Goal: Entertainment & Leisure: Consume media (video, audio)

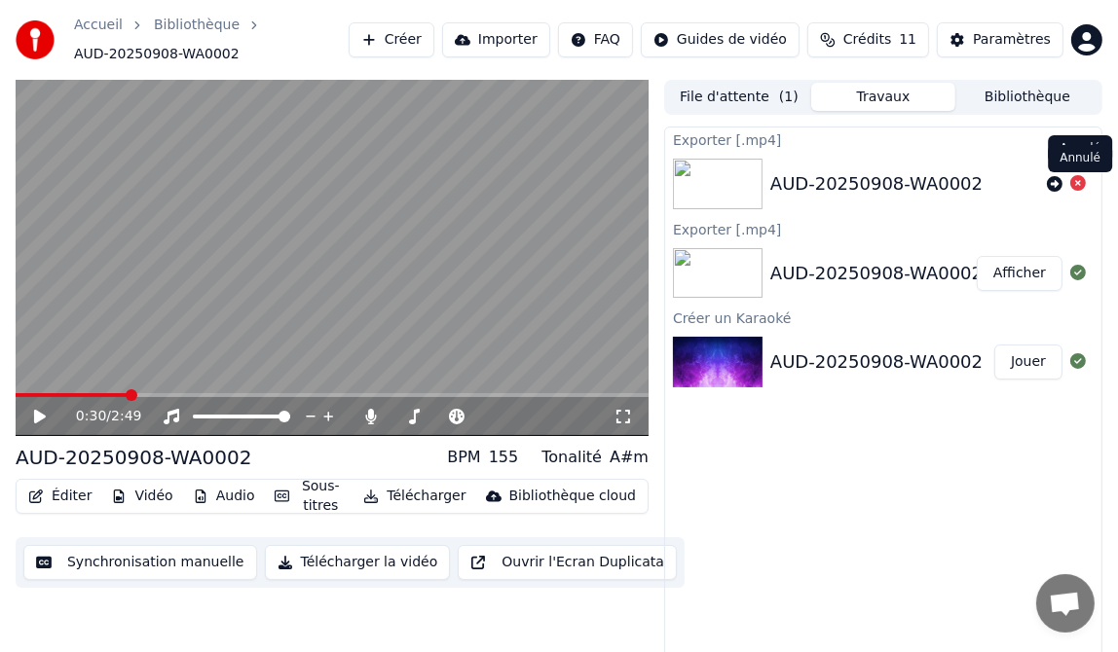
click at [1076, 181] on icon at bounding box center [1078, 183] width 16 height 16
click at [1076, 182] on icon at bounding box center [1078, 183] width 16 height 16
click at [1027, 272] on button "Afficher" at bounding box center [1020, 273] width 86 height 35
click at [1018, 272] on button "Afficher" at bounding box center [1020, 273] width 86 height 35
click at [813, 356] on div "AUD-20250908-WA0002" at bounding box center [876, 362] width 212 height 27
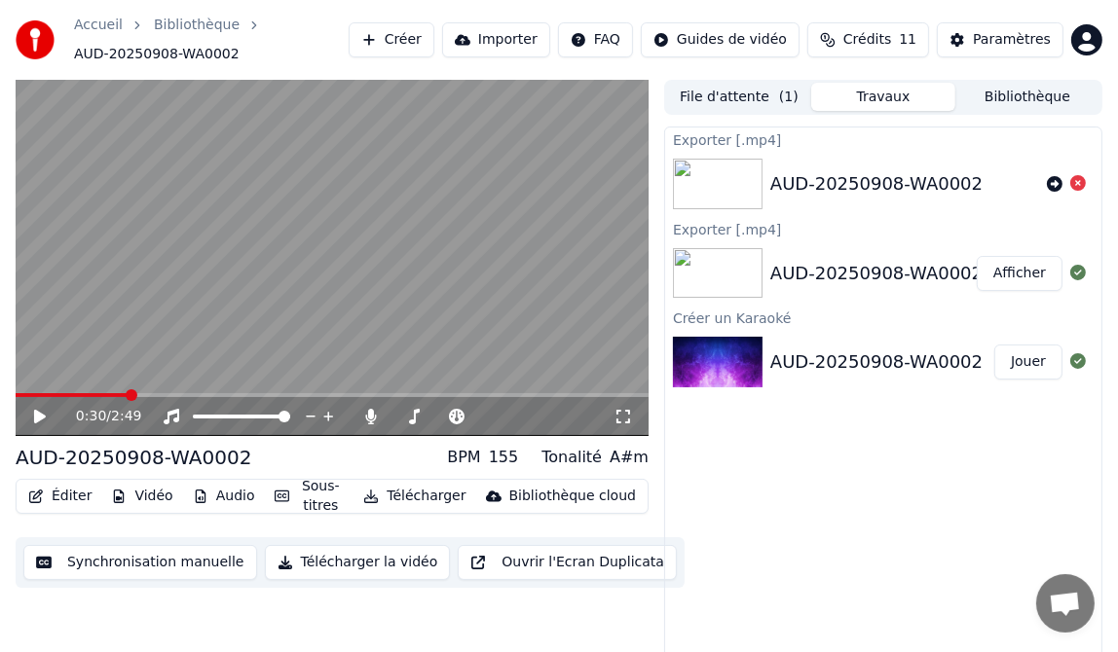
click at [811, 361] on div "AUD-20250908-WA0002" at bounding box center [876, 362] width 212 height 27
click at [1078, 360] on icon at bounding box center [1078, 361] width 16 height 16
click at [1022, 360] on button "Jouer" at bounding box center [1028, 362] width 68 height 35
click at [840, 361] on div "AUD-20250908-WA0002" at bounding box center [876, 362] width 212 height 27
click at [48, 391] on video at bounding box center [332, 258] width 633 height 356
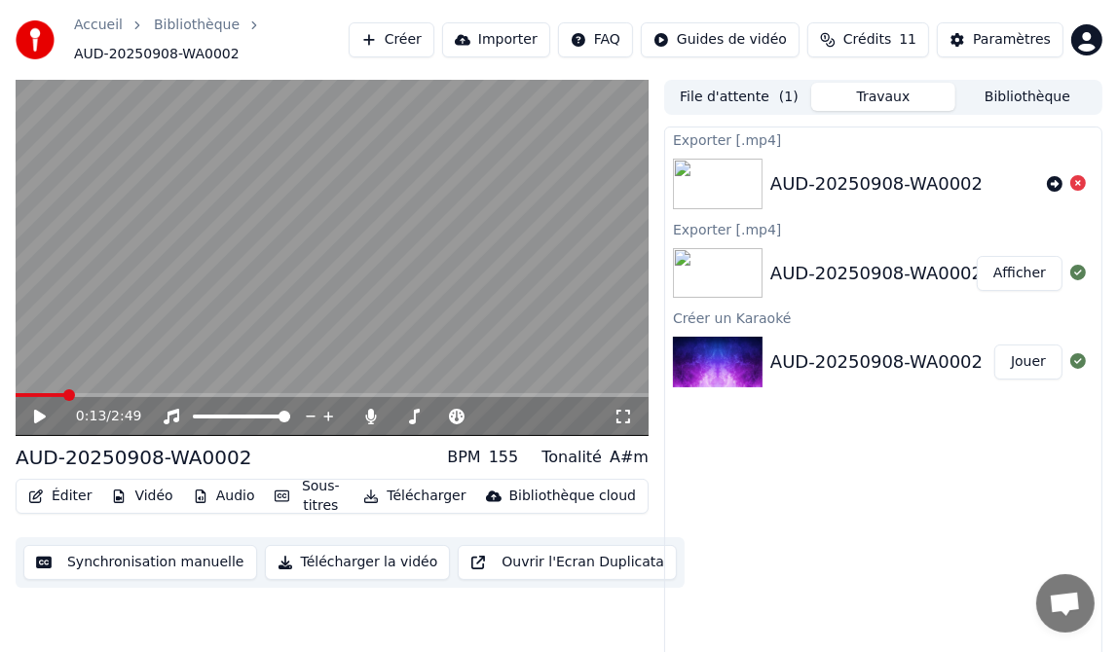
click at [63, 393] on span at bounding box center [332, 395] width 633 height 4
